Goal: Information Seeking & Learning: Learn about a topic

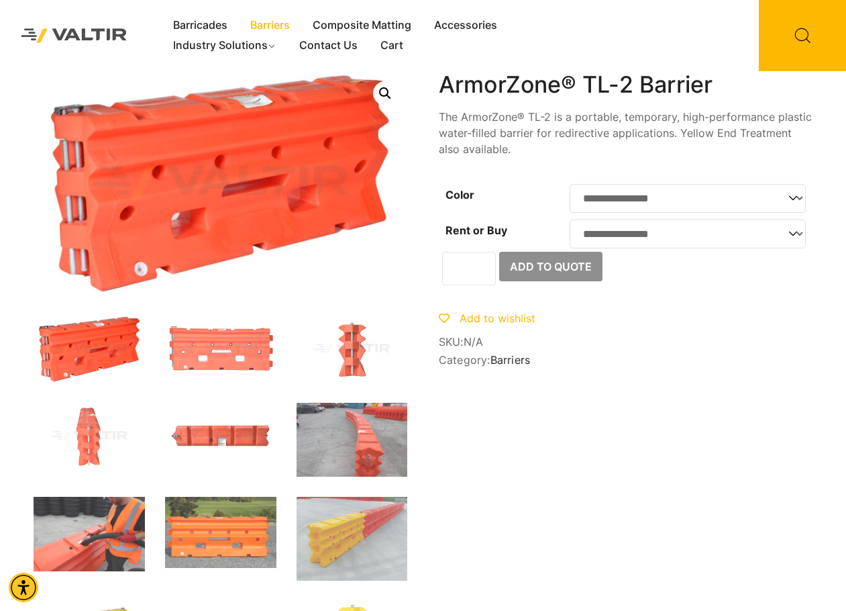
click at [285, 32] on link "Barriers" at bounding box center [270, 25] width 62 height 20
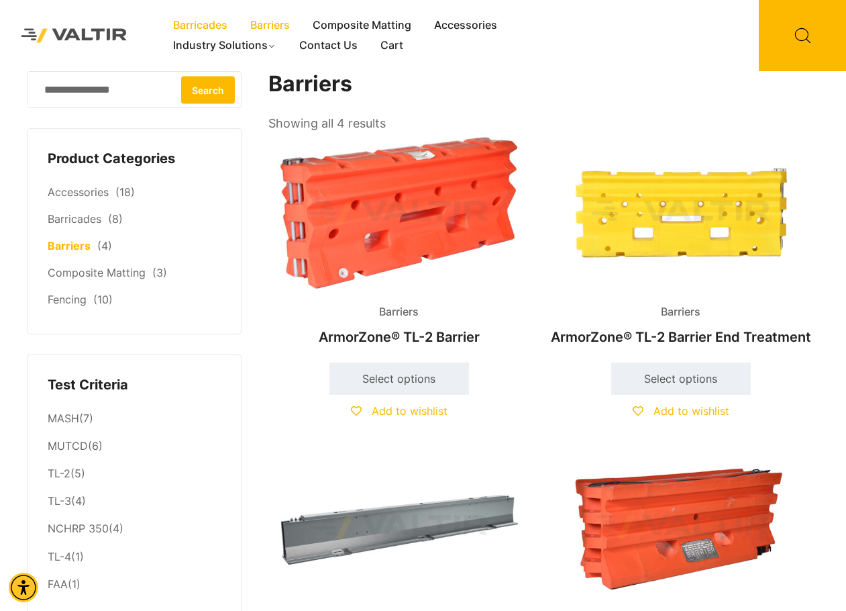
click at [204, 29] on link "Barricades" at bounding box center [200, 25] width 77 height 20
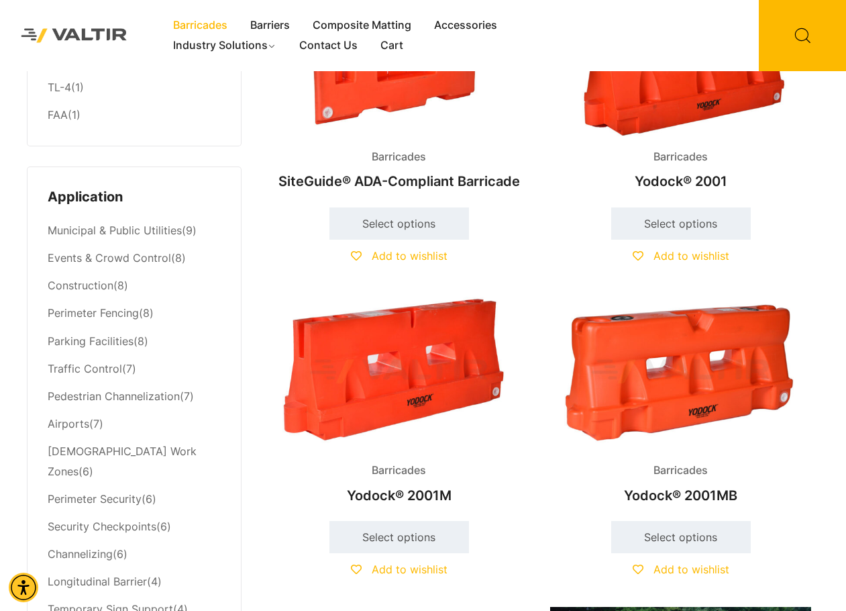
scroll to position [470, 0]
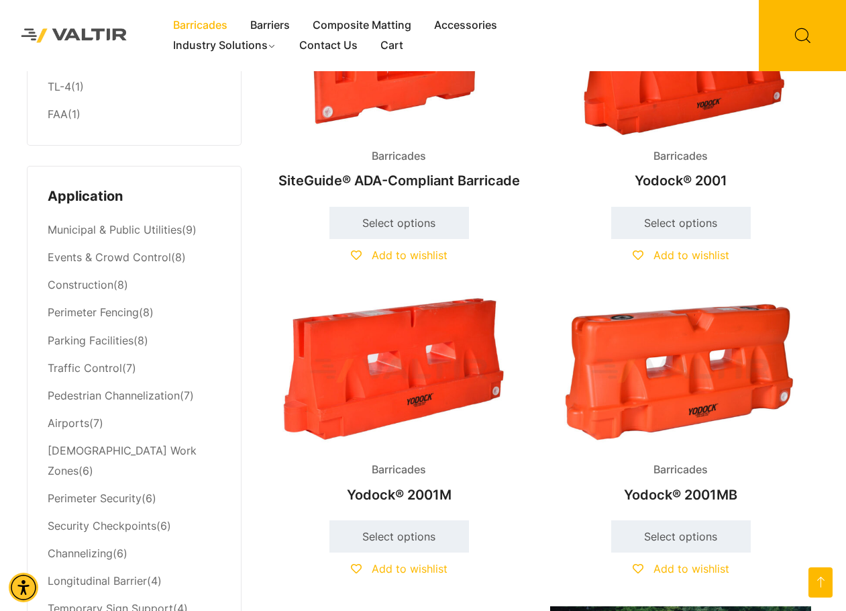
click at [656, 399] on img at bounding box center [680, 371] width 261 height 157
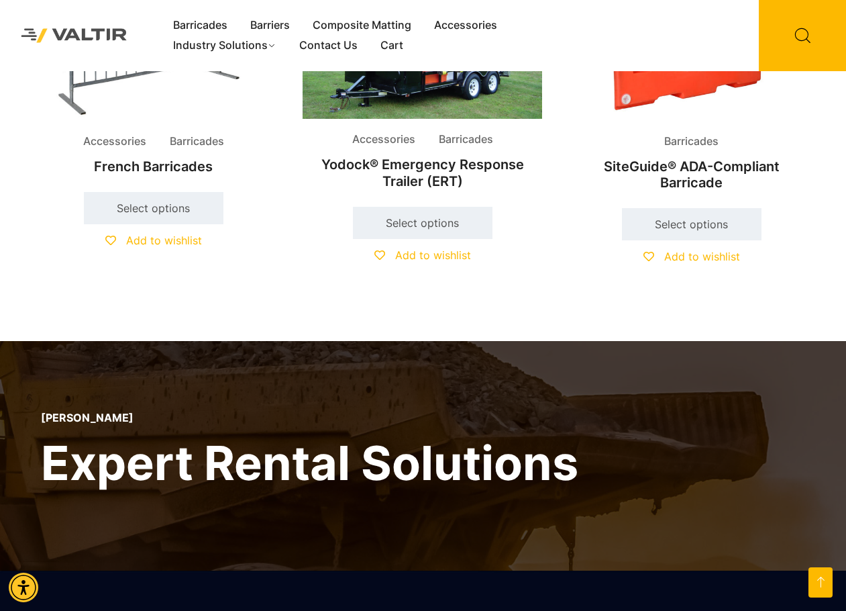
scroll to position [604, 0]
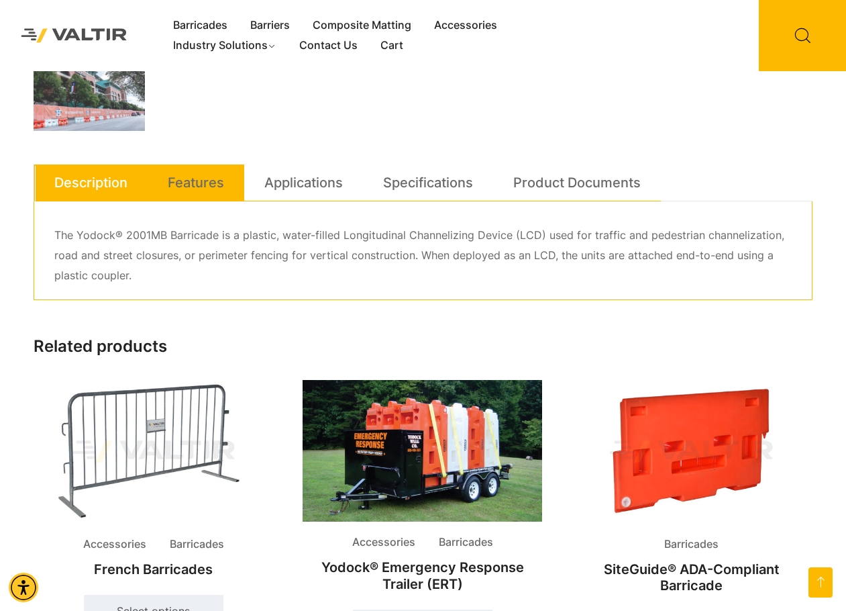
click at [201, 185] on link "Features" at bounding box center [196, 182] width 56 height 36
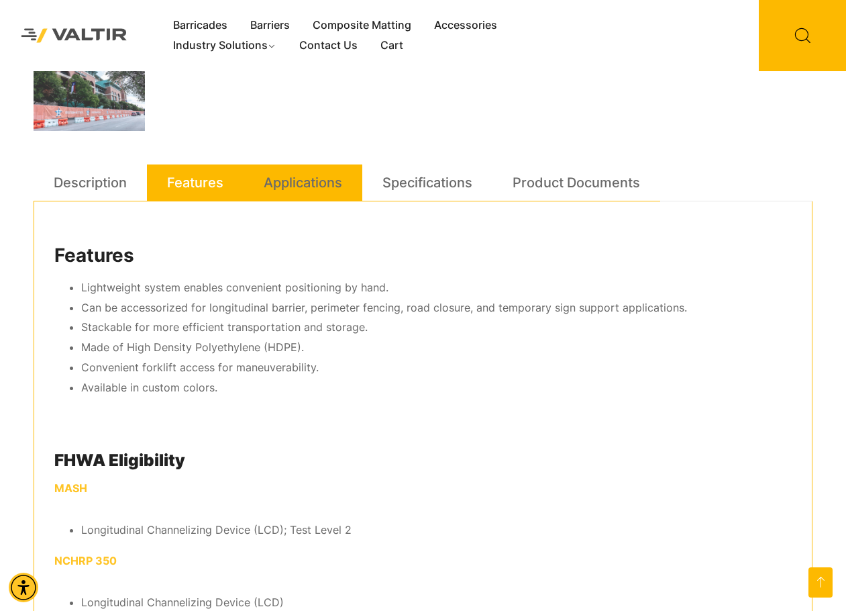
click at [295, 183] on link "Applications" at bounding box center [303, 182] width 79 height 36
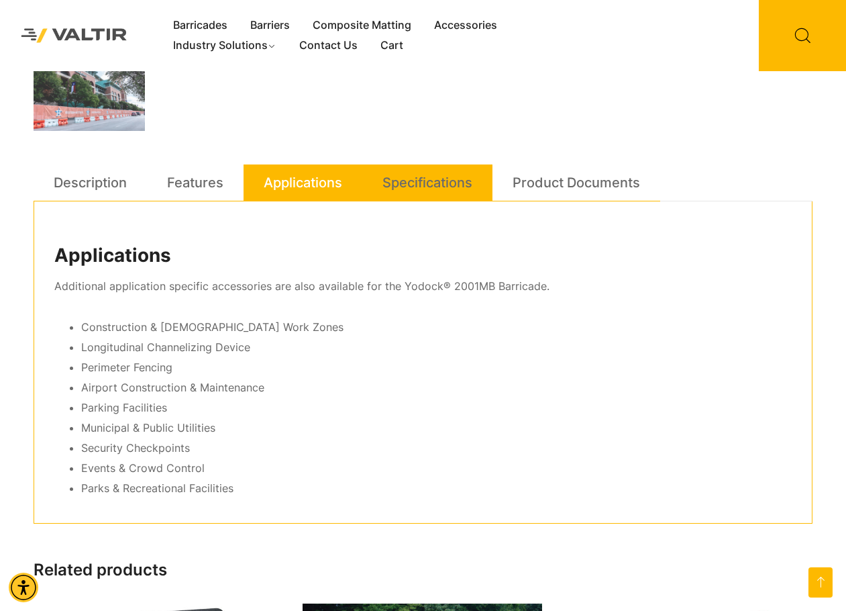
click at [400, 180] on link "Specifications" at bounding box center [428, 182] width 90 height 36
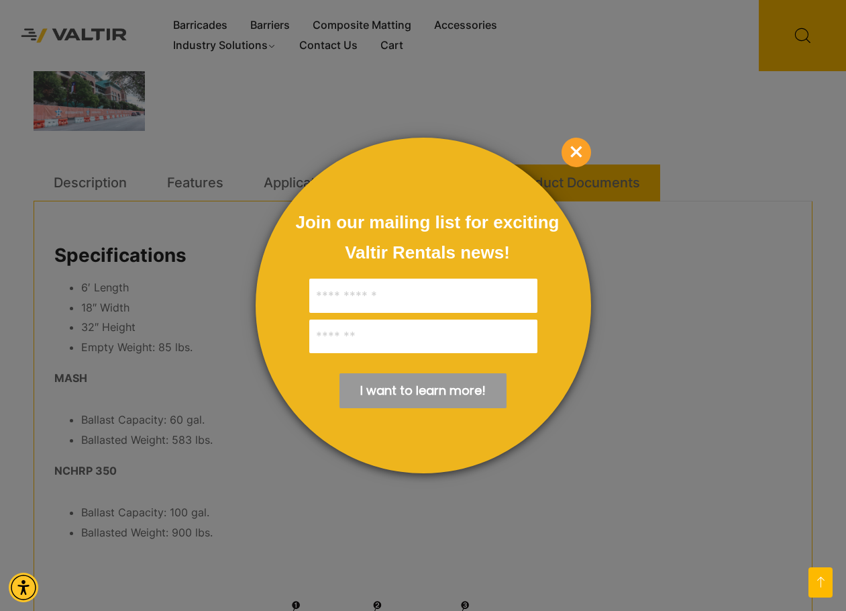
click at [570, 176] on div "Join our mailing list for exciting Valtir Rentals ​news! I want to learn more! …" at bounding box center [424, 306] width 336 height 336
click at [576, 150] on span "×" at bounding box center [577, 153] width 30 height 30
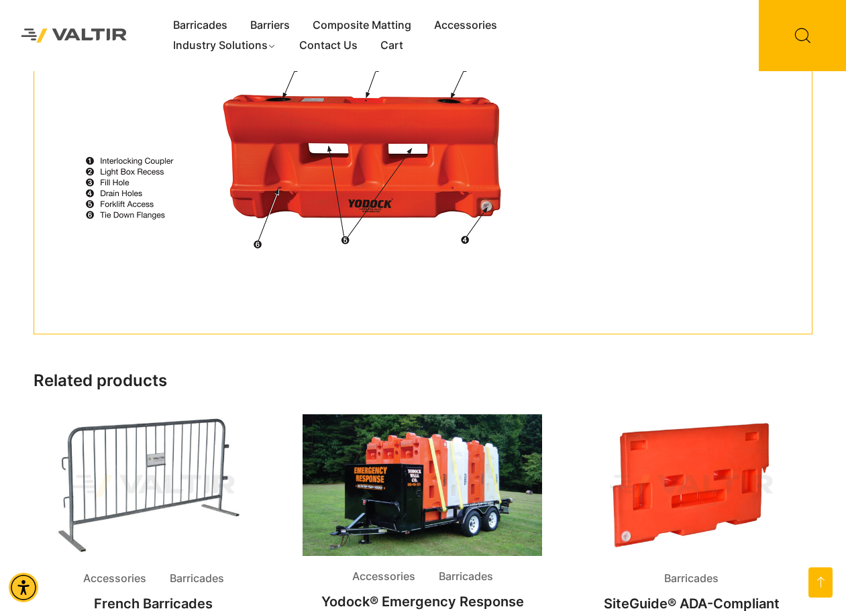
scroll to position [939, 0]
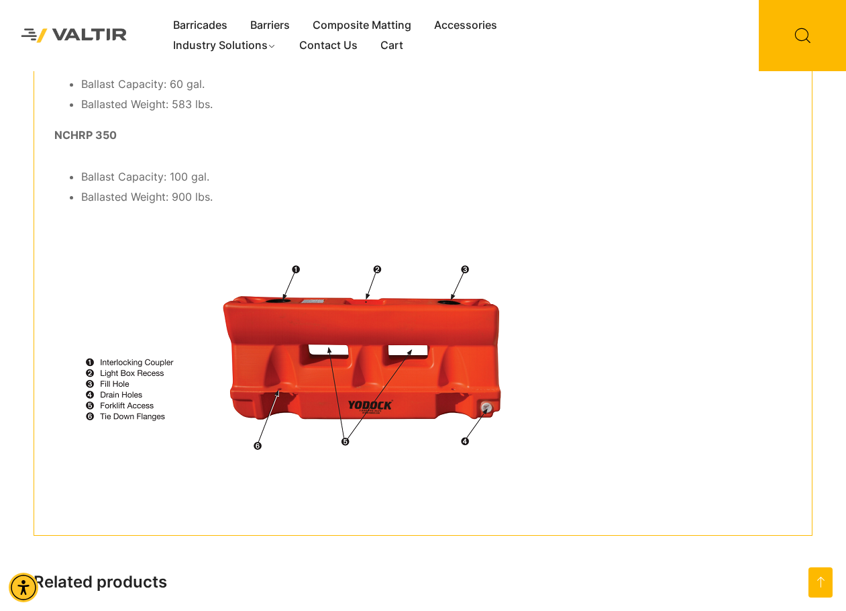
click at [254, 262] on img at bounding box center [299, 355] width 491 height 275
click at [458, 323] on img at bounding box center [299, 355] width 491 height 275
click at [434, 323] on img at bounding box center [299, 355] width 491 height 275
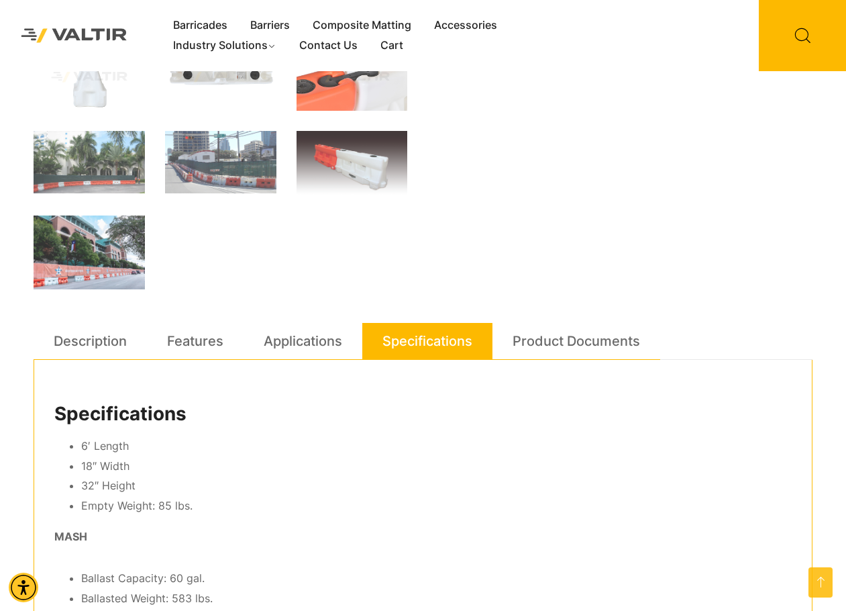
scroll to position [470, 0]
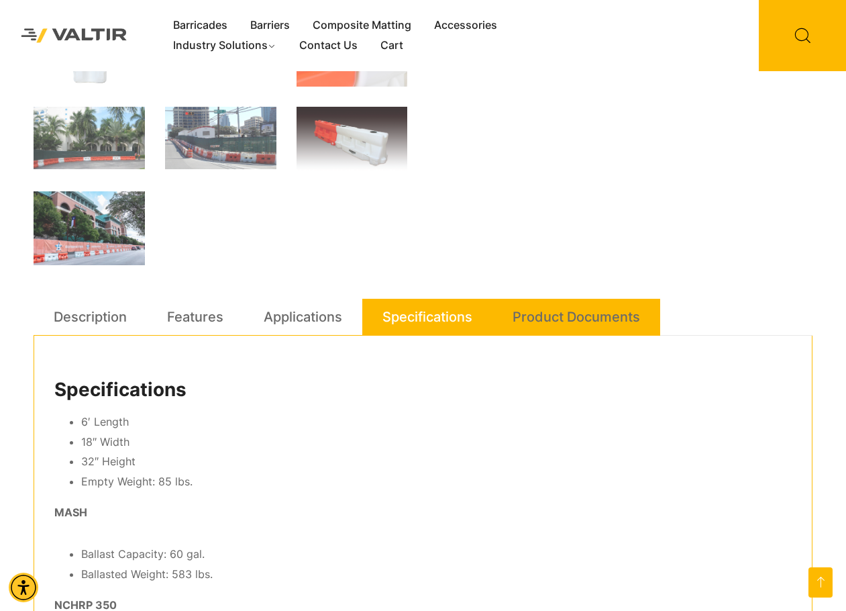
click at [536, 321] on link "Product Documents" at bounding box center [577, 317] width 128 height 36
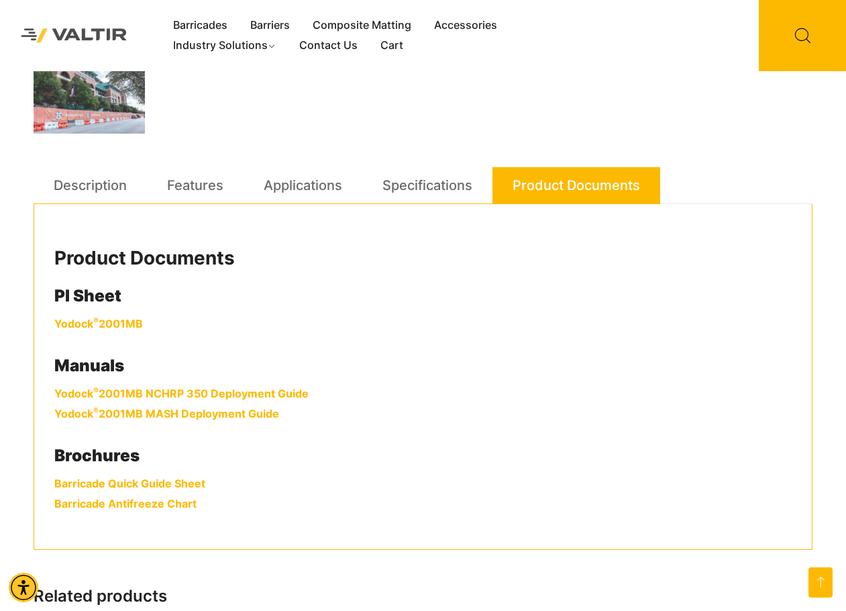
scroll to position [738, 0]
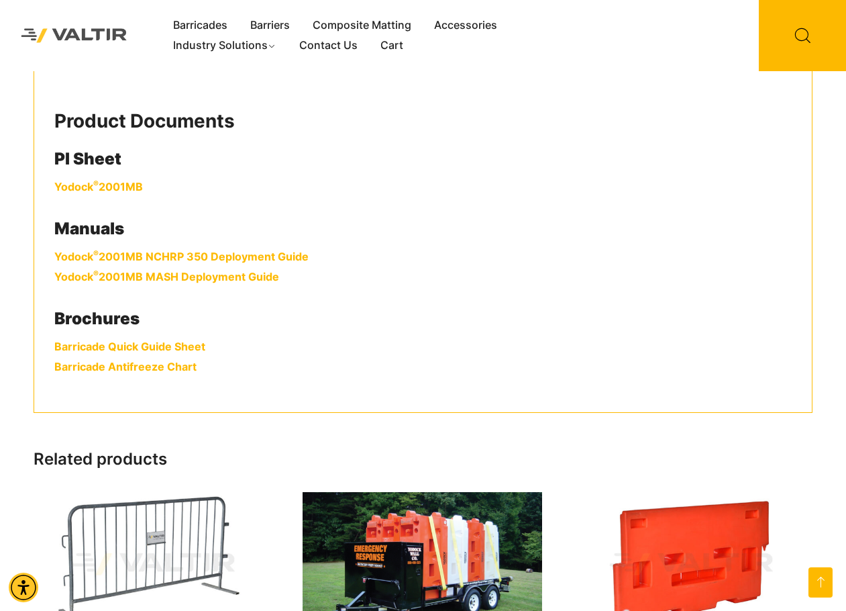
click at [114, 186] on link "Yodock ® 2001MB" at bounding box center [98, 186] width 89 height 13
